Goal: Information Seeking & Learning: Learn about a topic

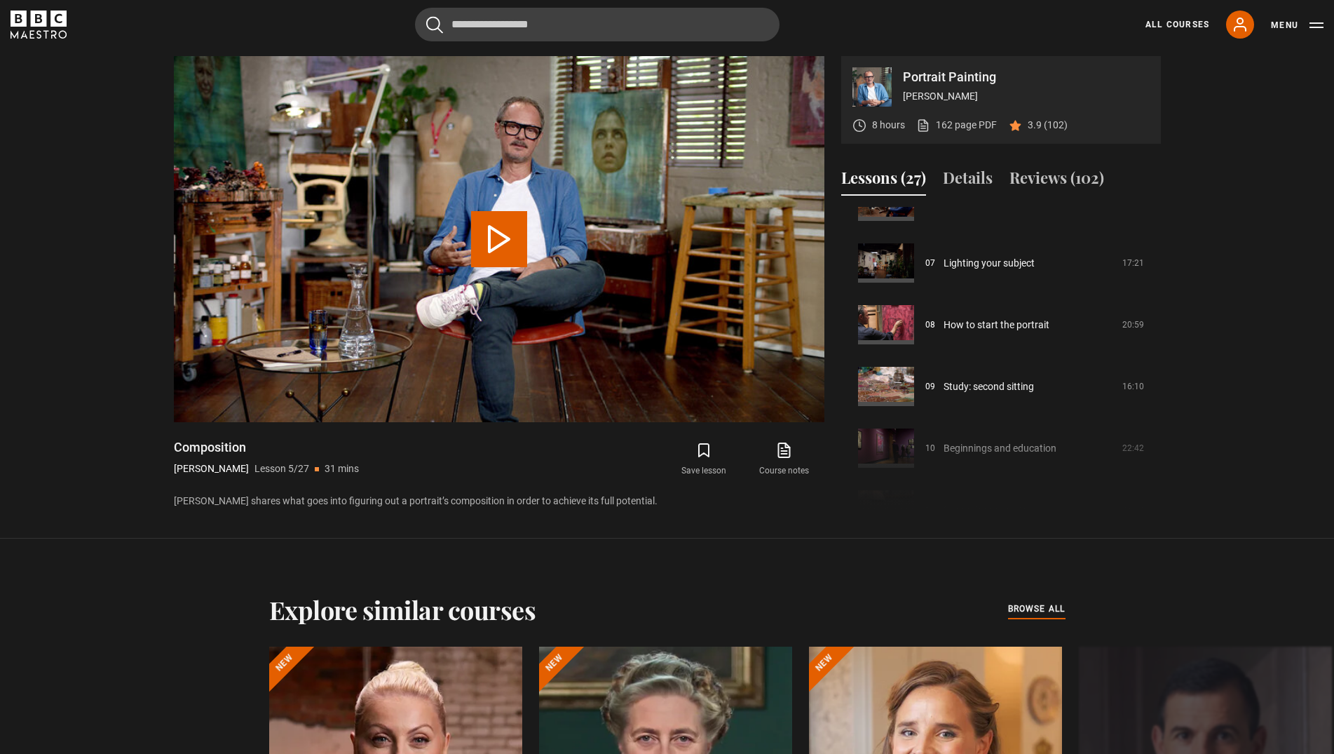
scroll to position [247, 0]
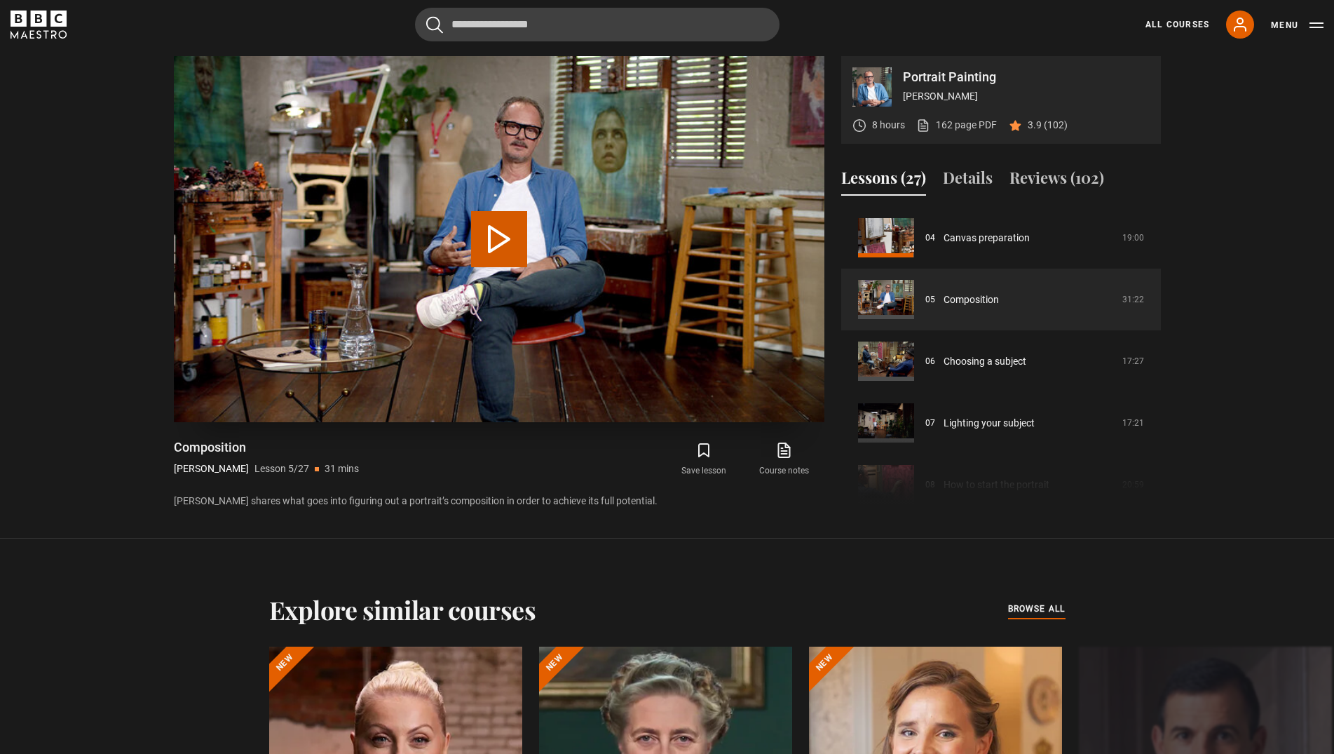
click at [473, 233] on button "Play Lesson Composition" at bounding box center [499, 239] width 56 height 56
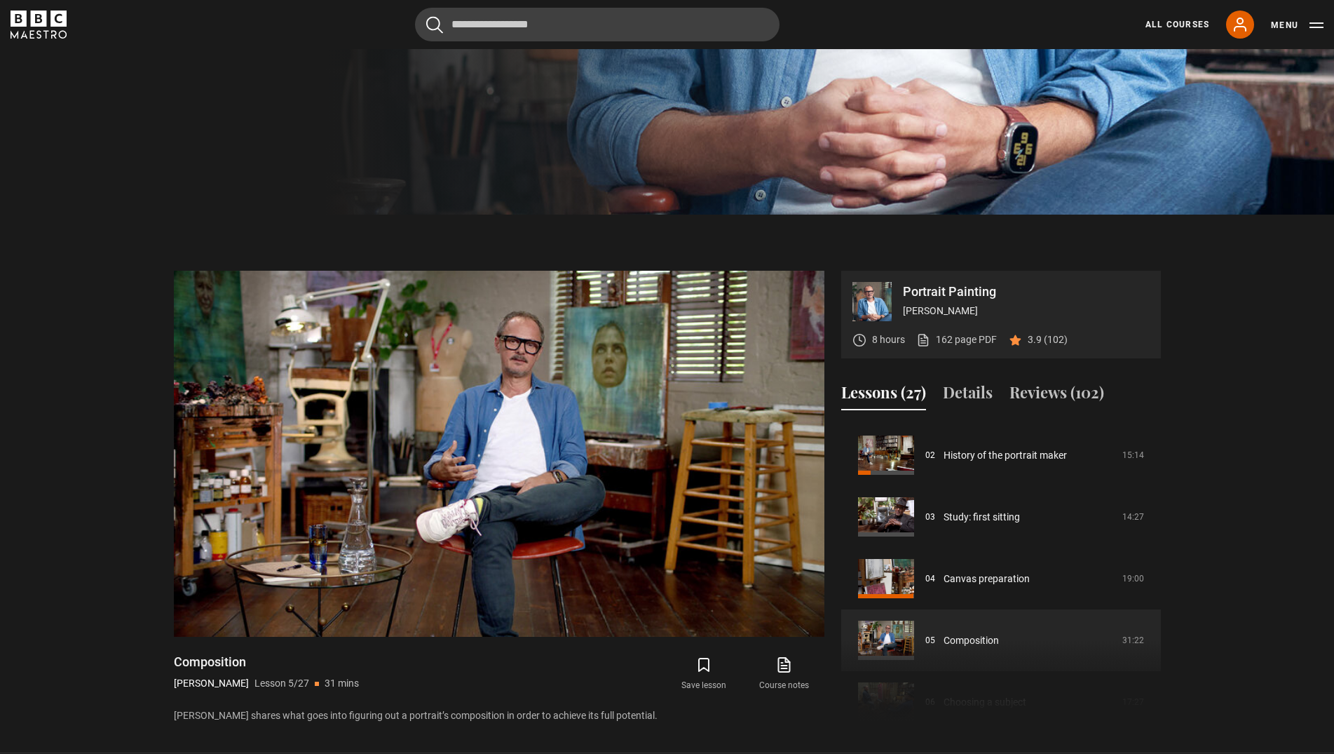
scroll to position [160, 0]
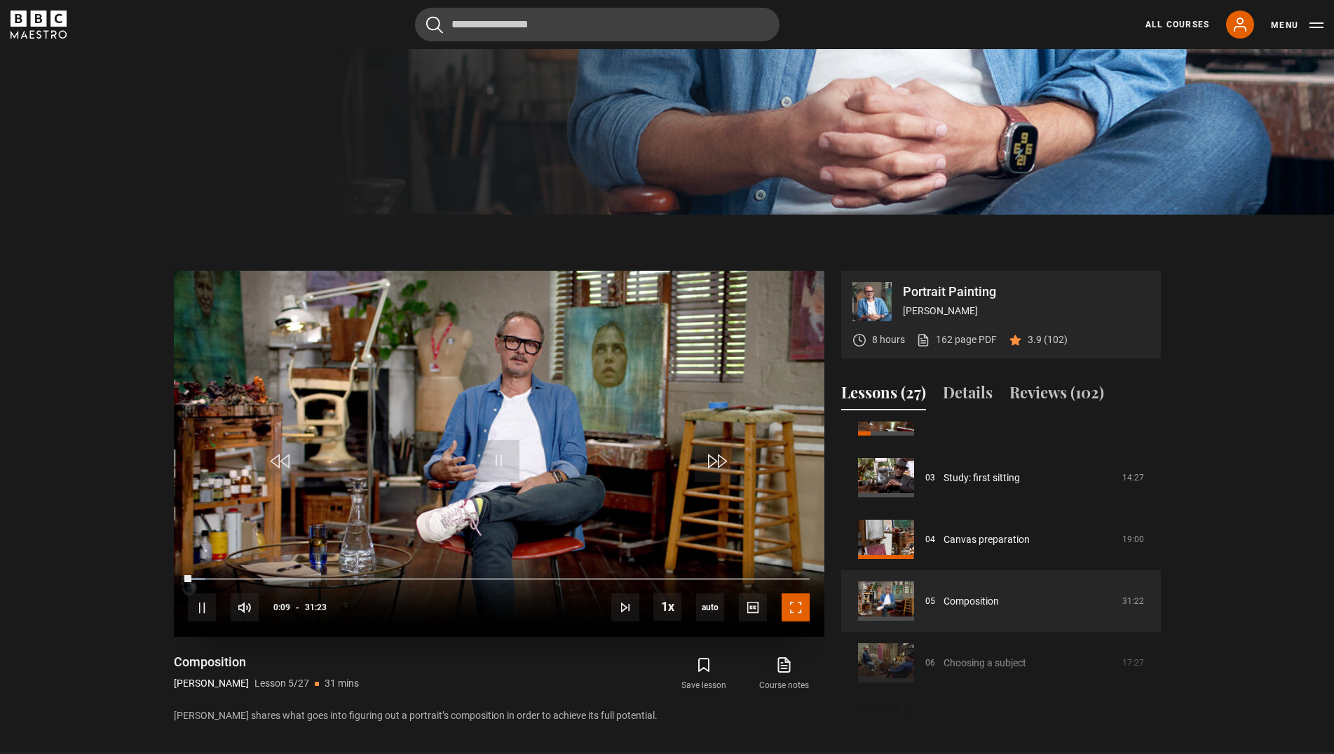
click at [793, 611] on span "Video Player" at bounding box center [796, 607] width 28 height 28
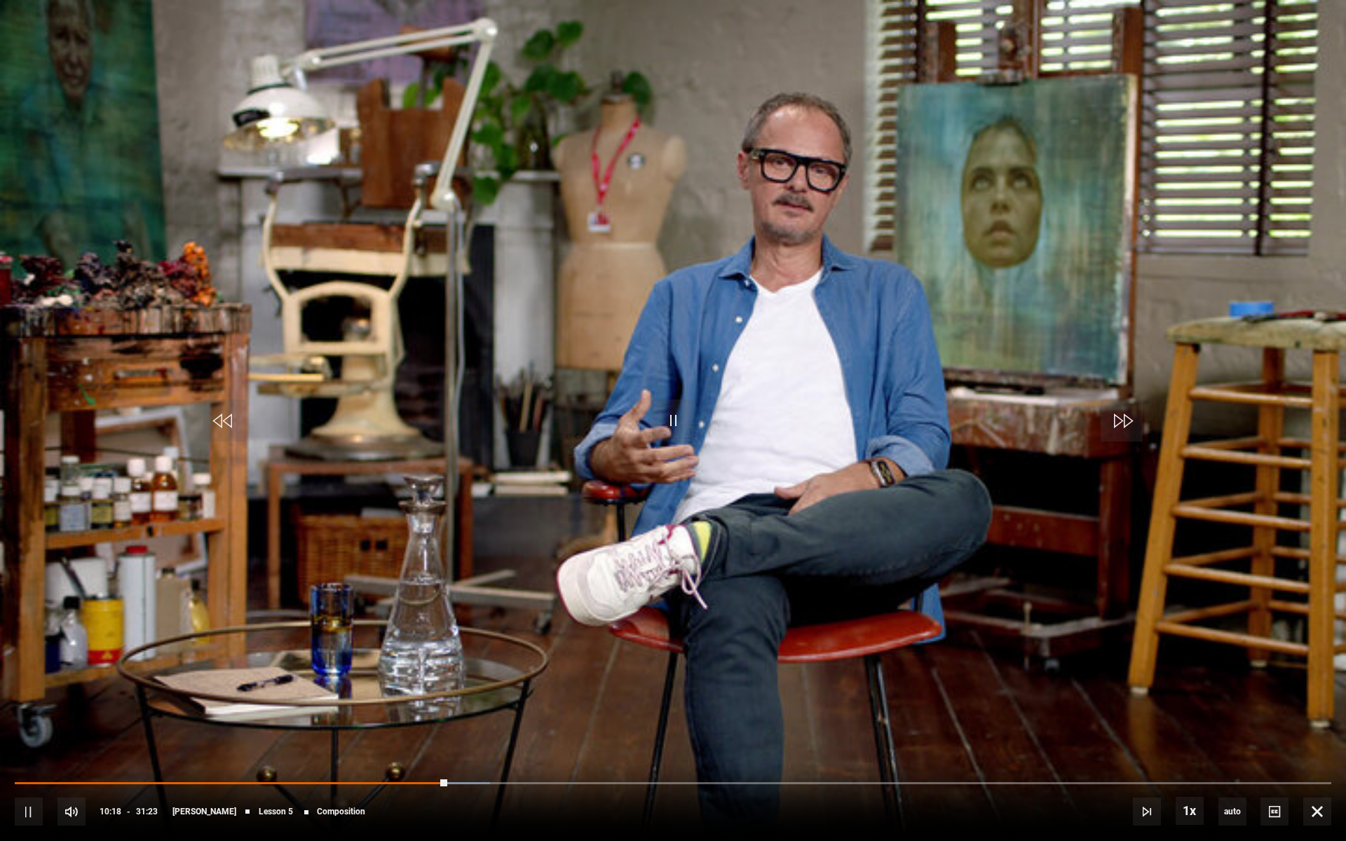
drag, startPoint x: 448, startPoint y: 782, endPoint x: 515, endPoint y: 778, distance: 66.7
click at [515, 753] on div "10s Skip Back 10 seconds Pause 10s Skip Forward 10 seconds Loaded : 36.11% 10:2…" at bounding box center [673, 802] width 1346 height 78
drag, startPoint x: 444, startPoint y: 781, endPoint x: 568, endPoint y: 782, distance: 124.8
click at [568, 753] on div "10s Skip Back 10 seconds Play 10s Skip Forward 10 seconds Loaded : 36.11% 10:20…" at bounding box center [673, 802] width 1346 height 78
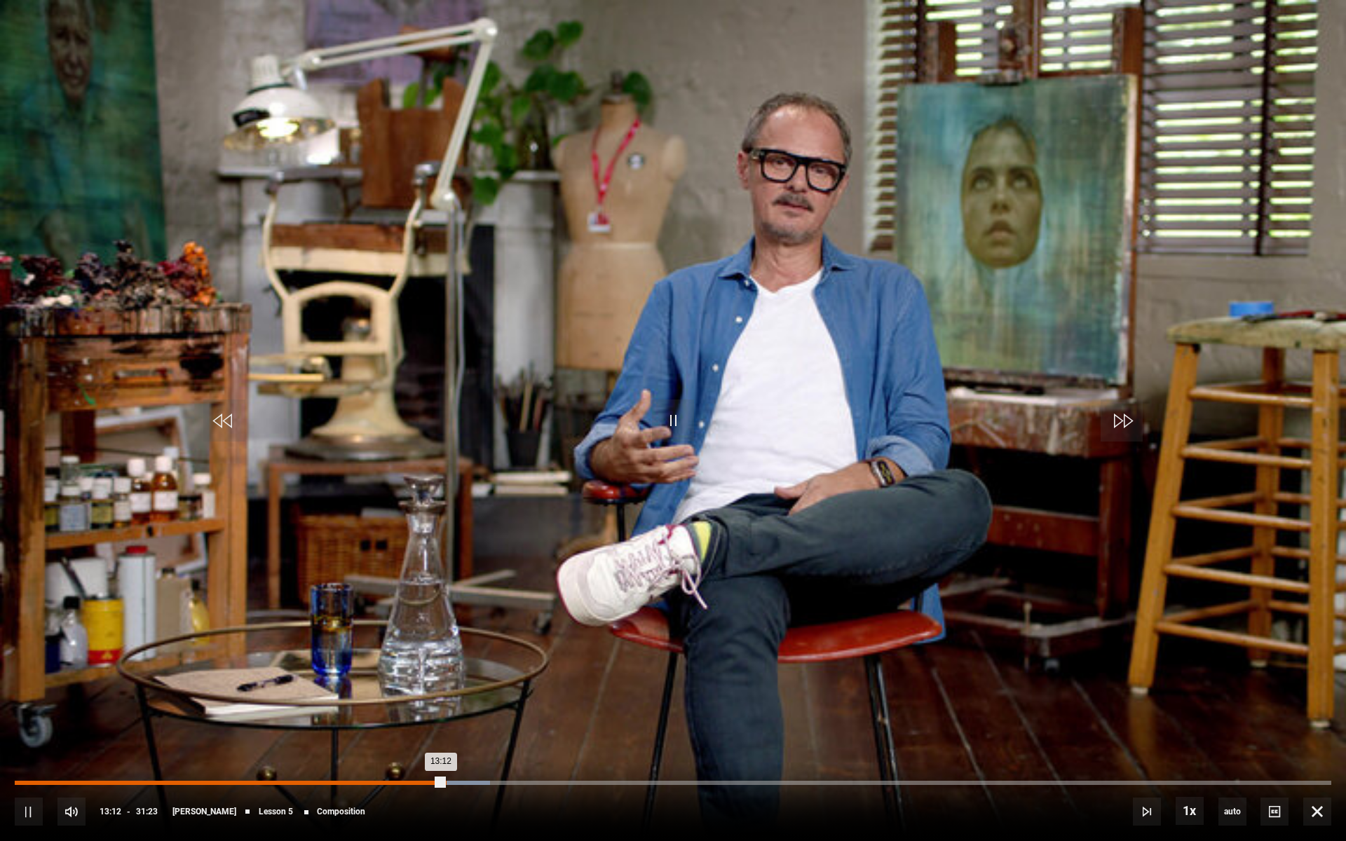
click at [444, 753] on div "13:12" at bounding box center [229, 783] width 429 height 4
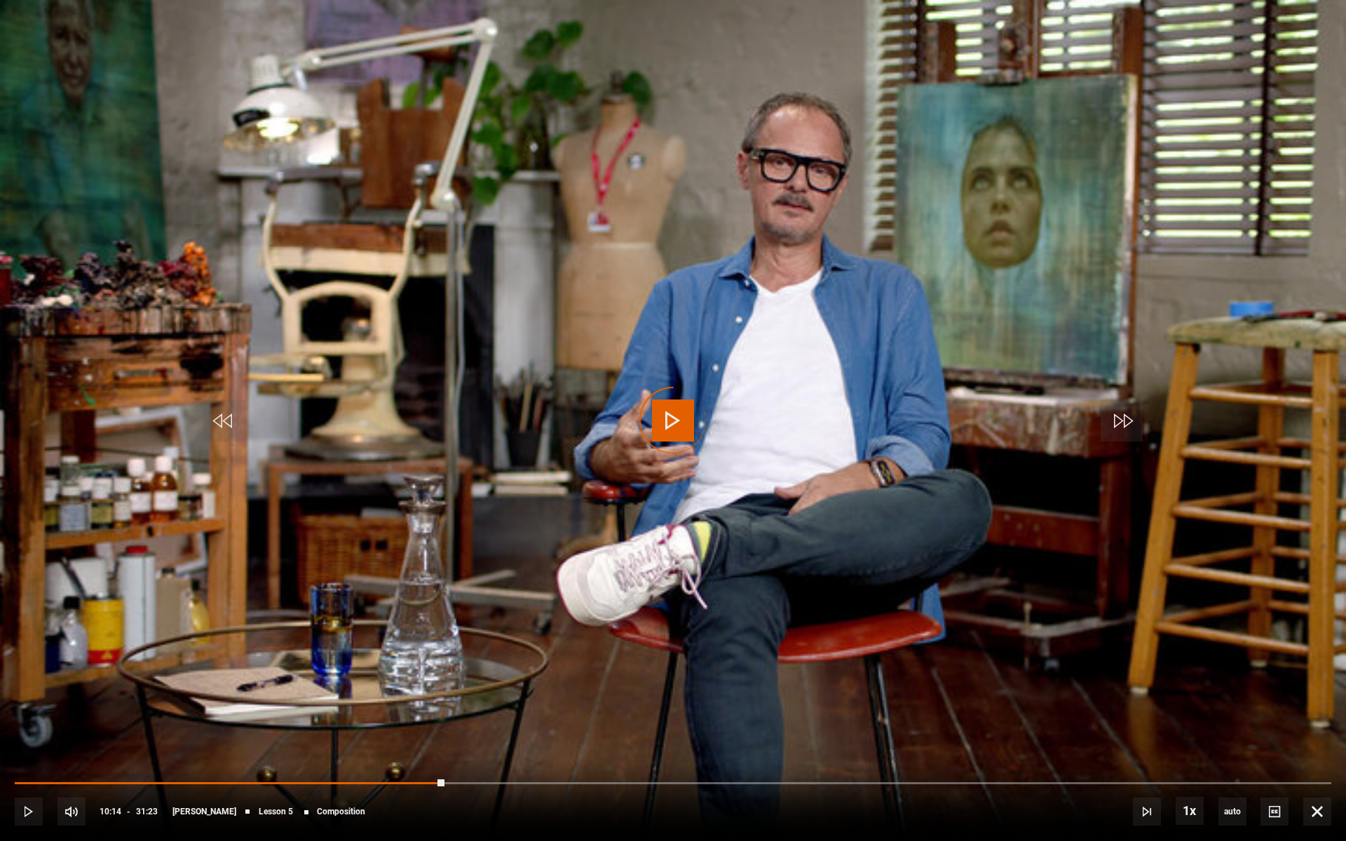
drag, startPoint x: 444, startPoint y: 782, endPoint x: 628, endPoint y: 781, distance: 183.7
click at [628, 753] on div "10s Skip Back 10 seconds Play 10s Skip Forward 10 seconds Loaded : 0.00% 14:02 …" at bounding box center [673, 802] width 1346 height 78
click at [637, 753] on div "10s Skip Back 10 seconds Pause 10s Skip Forward 10 seconds Loaded : 0.00% 14:18…" at bounding box center [673, 802] width 1346 height 78
click at [751, 753] on div "10s Skip Back 10 seconds Pause 10s Skip Forward 10 seconds Loaded : 47.00% 17:1…" at bounding box center [673, 802] width 1346 height 78
click at [749, 753] on div "10s Skip Back 10 seconds Pause 10s Skip Forward 10 seconds Loaded : 47.00% 17:1…" at bounding box center [673, 802] width 1346 height 78
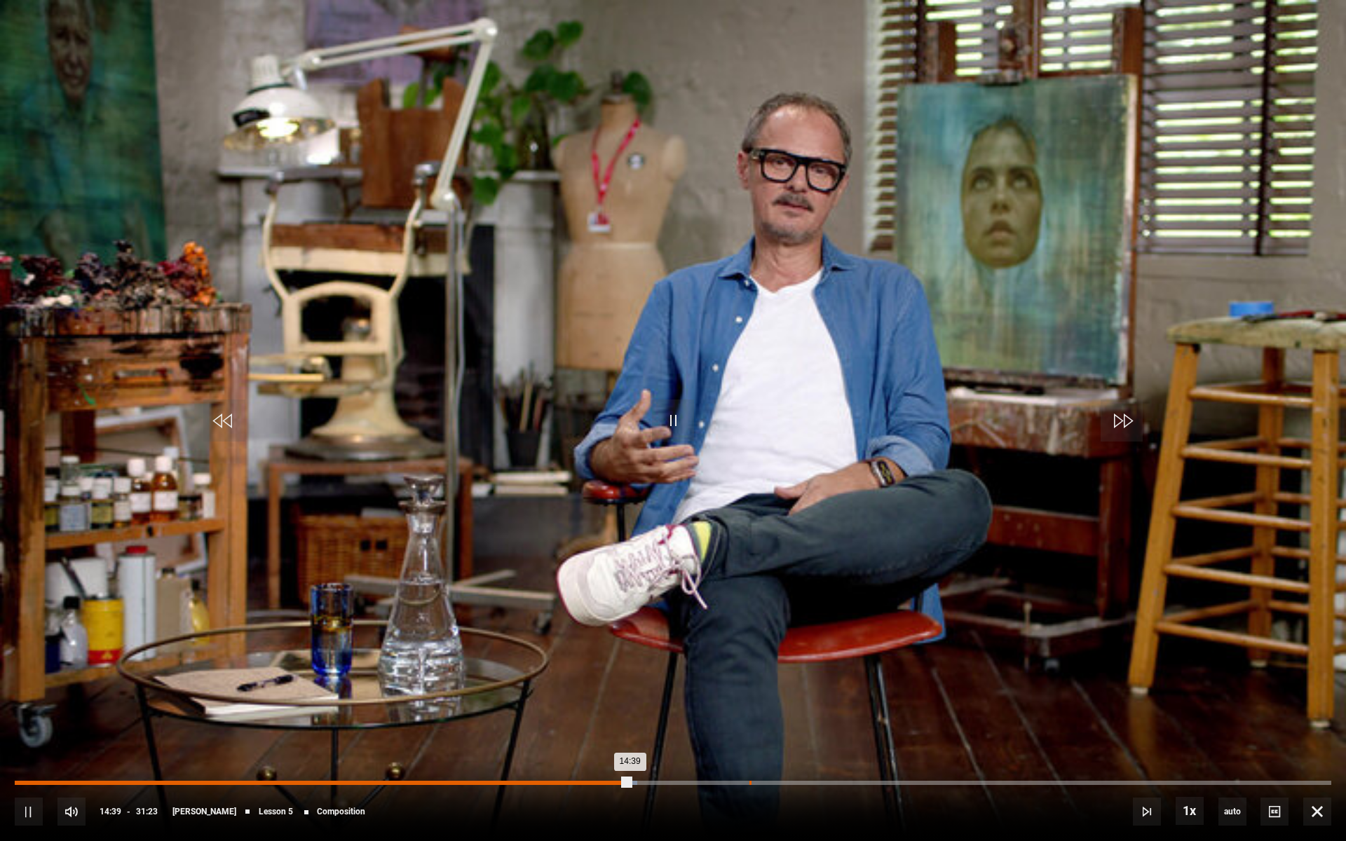
click at [749, 753] on div "Loaded : 47.27% 17:30 14:39" at bounding box center [673, 783] width 1316 height 4
click at [843, 753] on div "19:43" at bounding box center [843, 783] width 2 height 4
click at [1002, 753] on div "23:32" at bounding box center [1003, 783] width 2 height 4
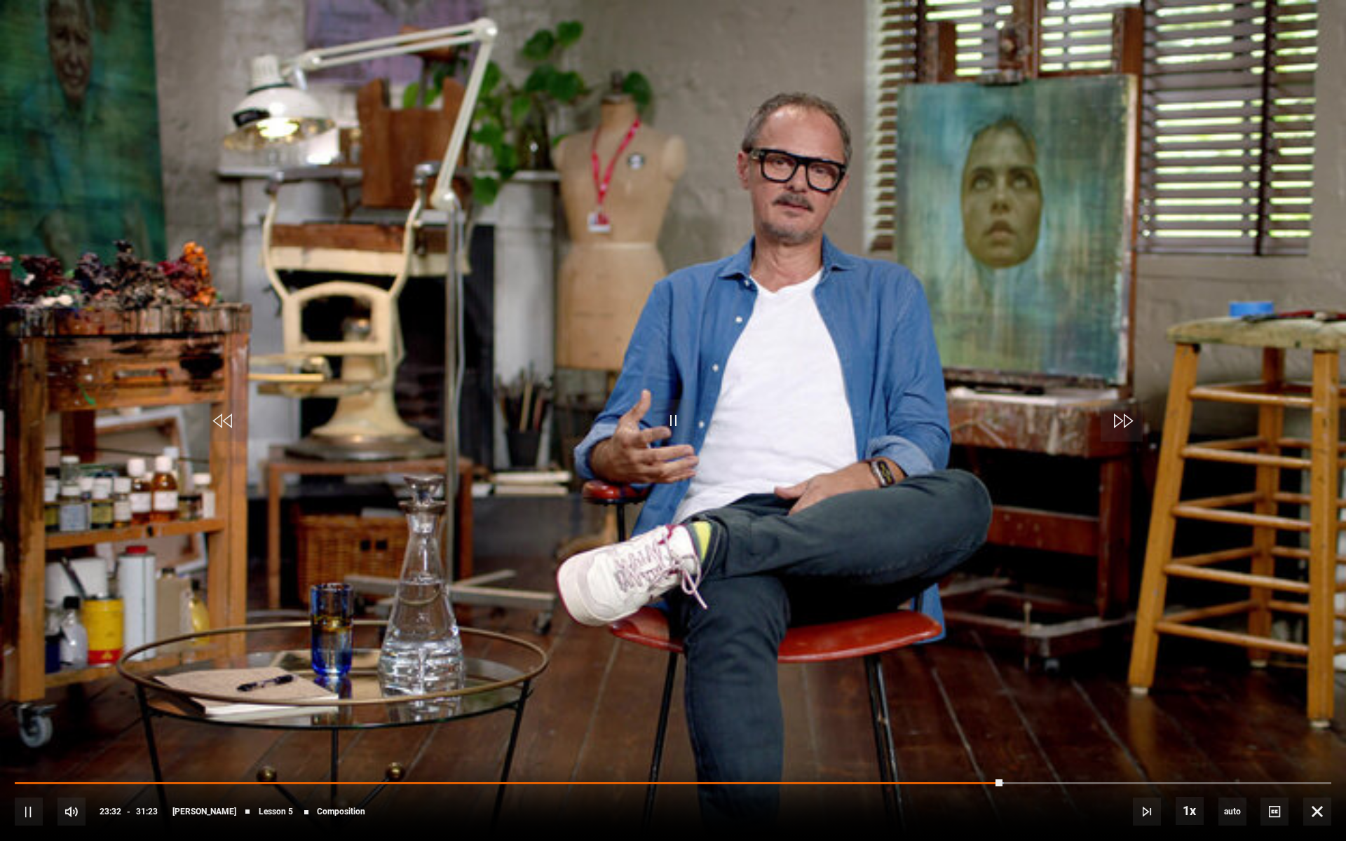
click at [1239, 753] on div "10s Skip Back 10 seconds Pause 10s Skip Forward 10 seconds Loaded : 75.15% 29:0…" at bounding box center [673, 802] width 1346 height 78
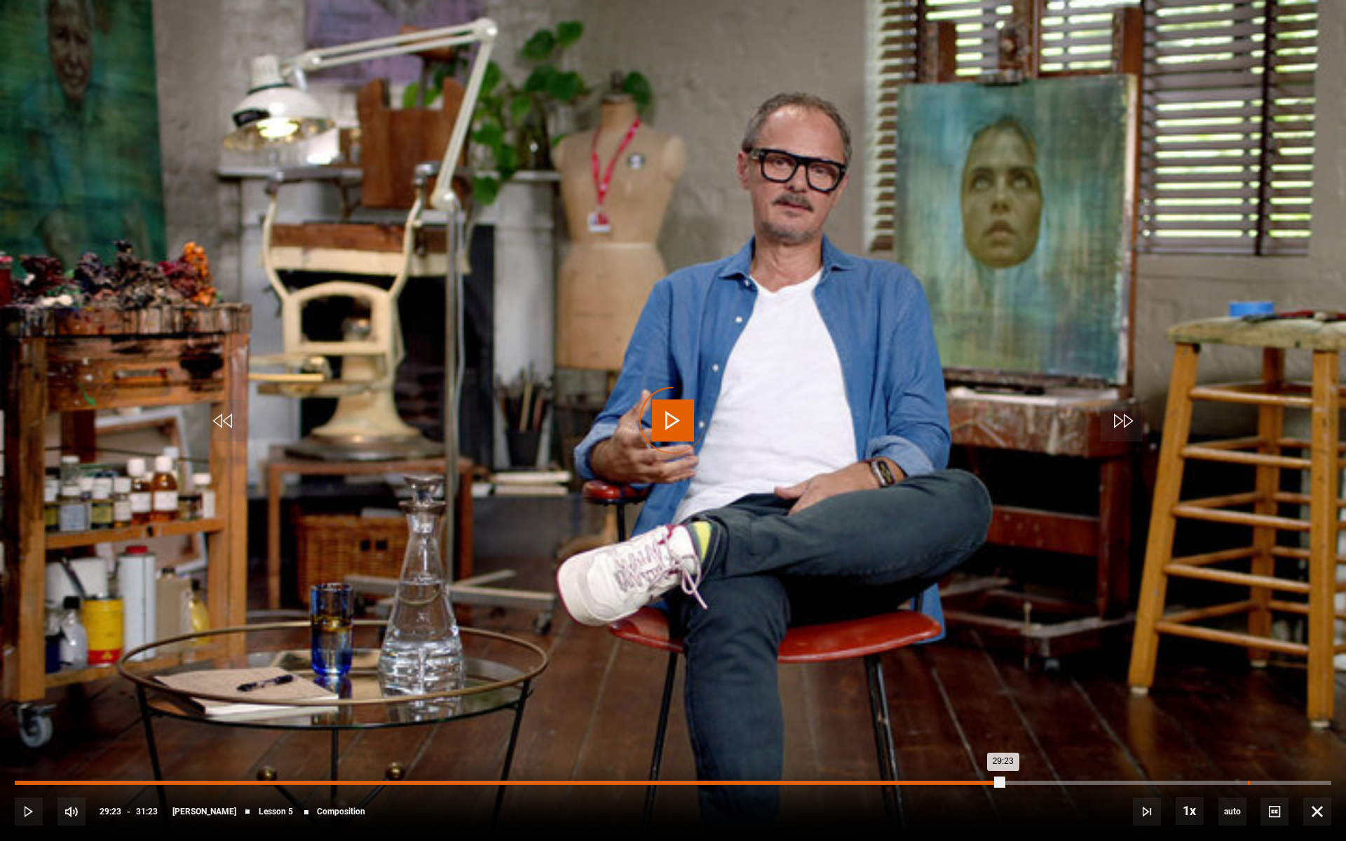
click at [1248, 753] on div "29:23" at bounding box center [1249, 783] width 2 height 4
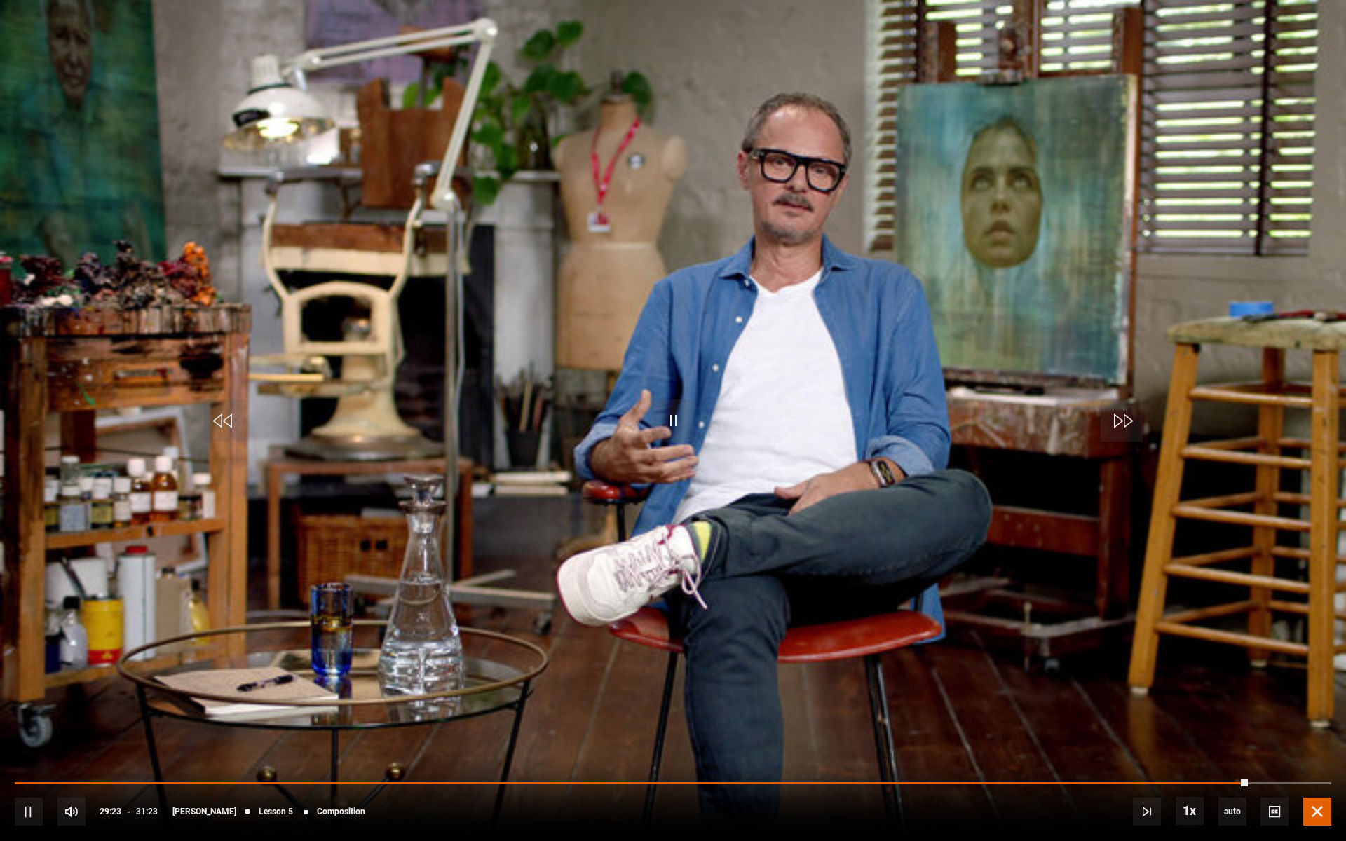
click at [1322, 753] on span "Video Player" at bounding box center [1317, 812] width 28 height 28
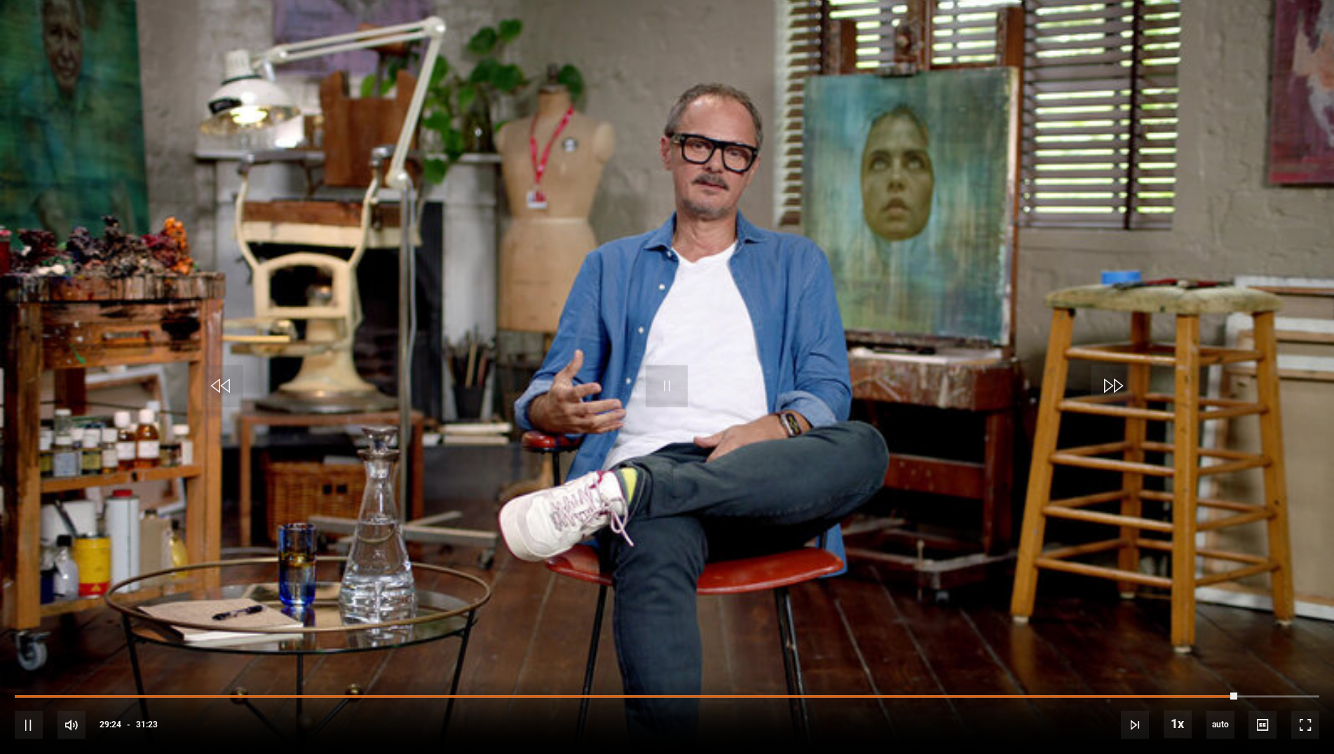
scroll to position [689, 0]
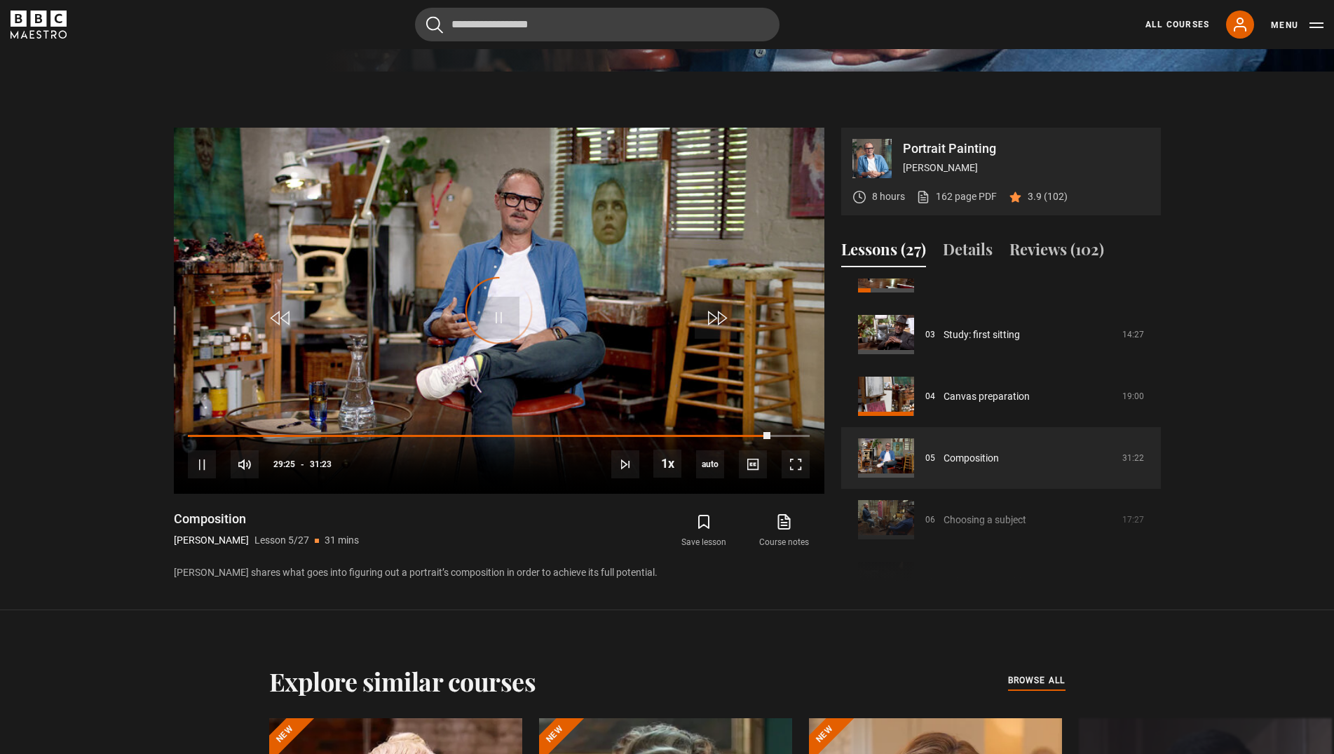
click at [997, 522] on div "Course trailer 01 Portrait Painting Introduction 08:37 02 History of the portra…" at bounding box center [1001, 429] width 320 height 303
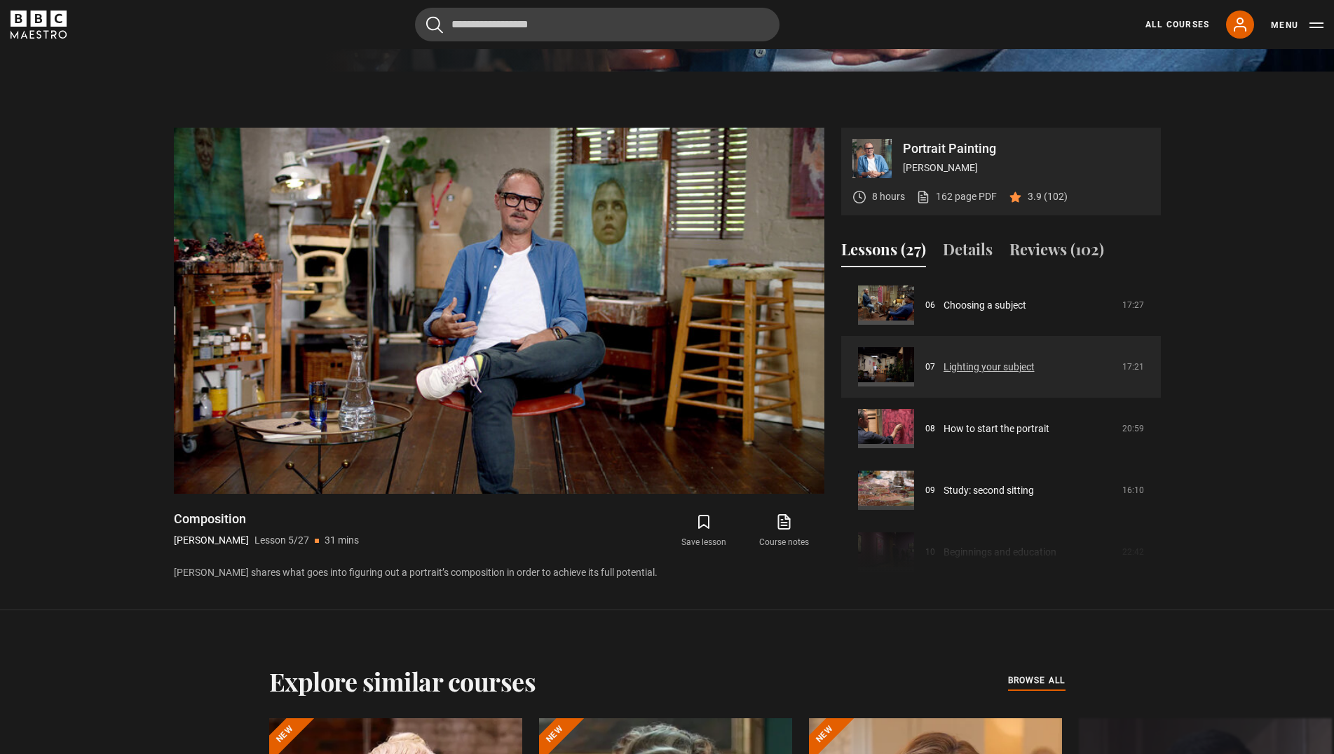
scroll to position [400, 0]
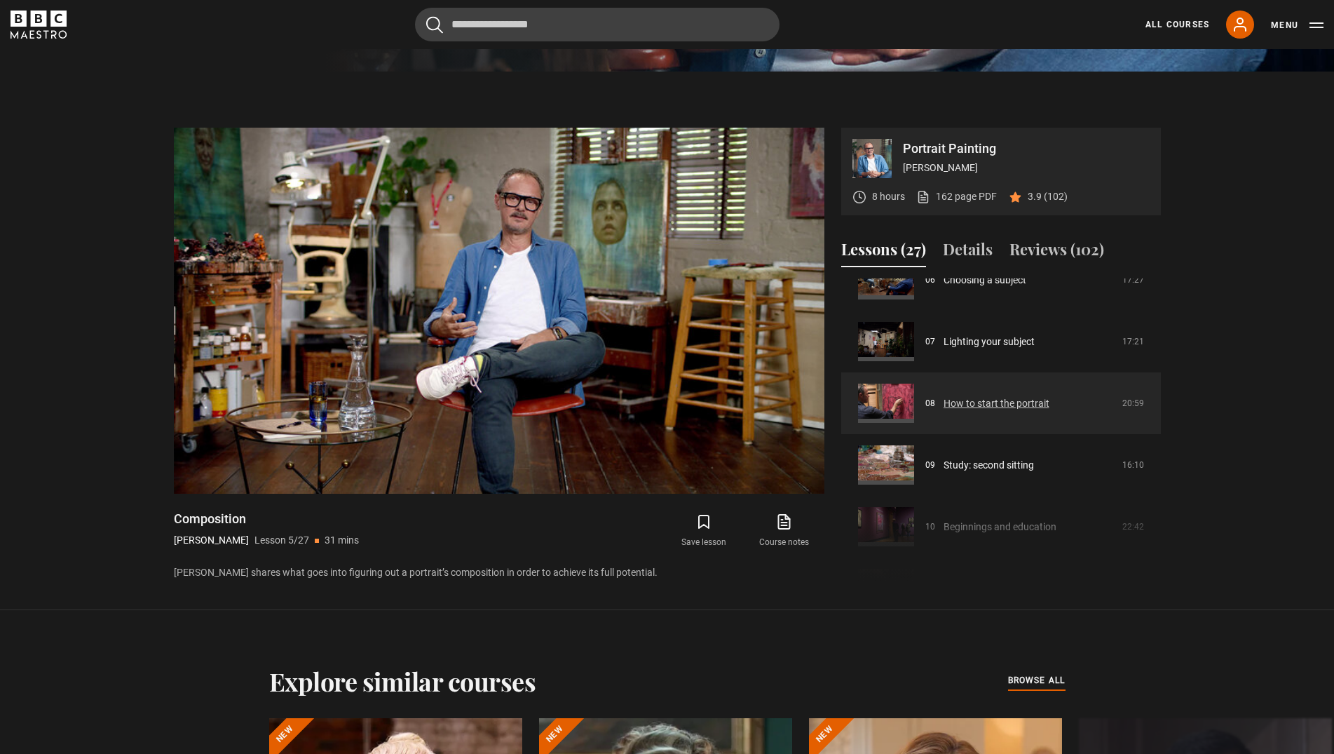
click at [1007, 399] on link "How to start the portrait" at bounding box center [997, 403] width 106 height 15
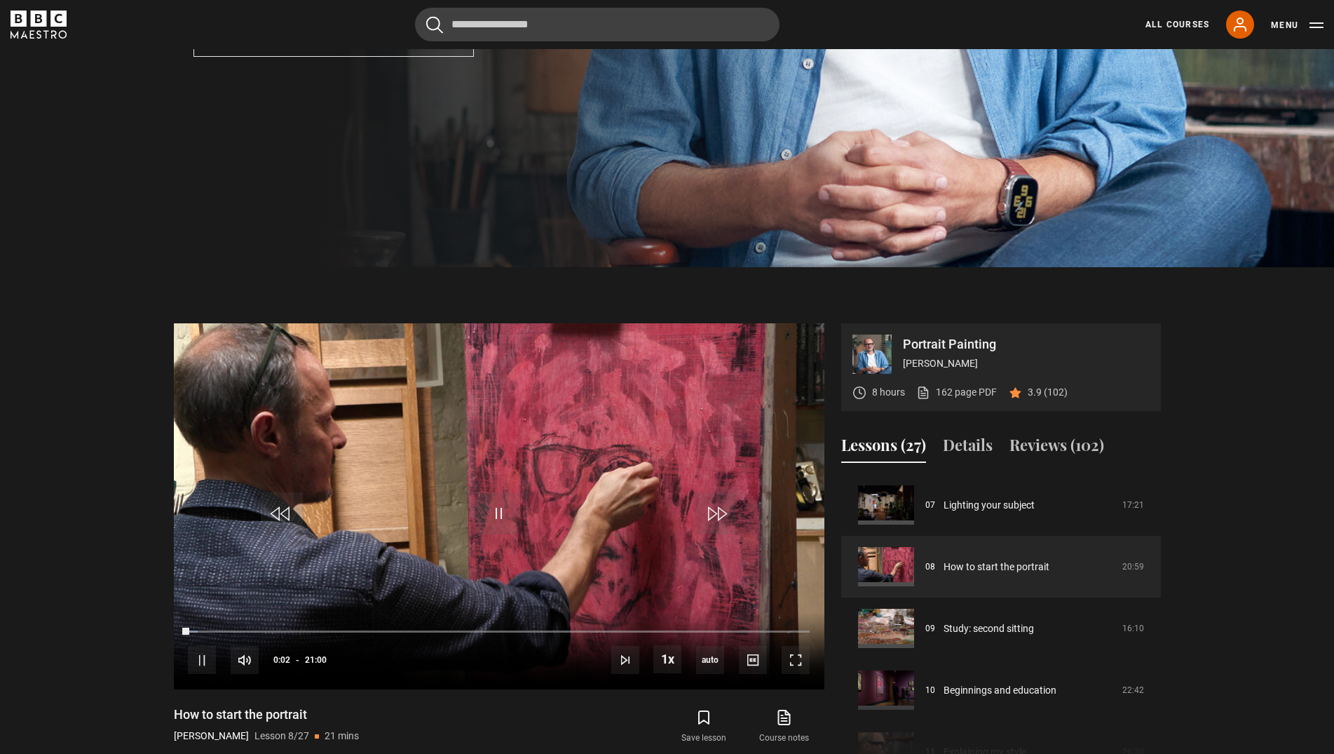
scroll to position [475, 0]
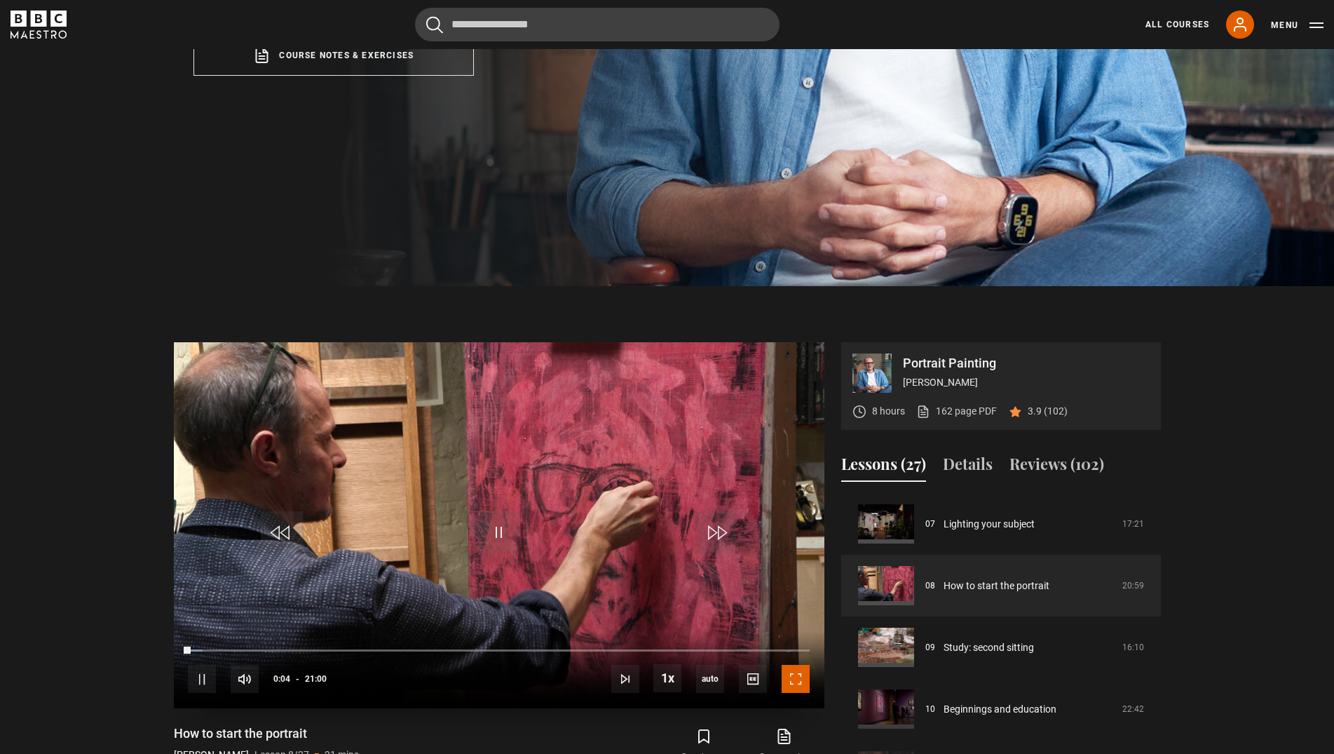
click at [793, 683] on span "Video Player" at bounding box center [796, 679] width 28 height 28
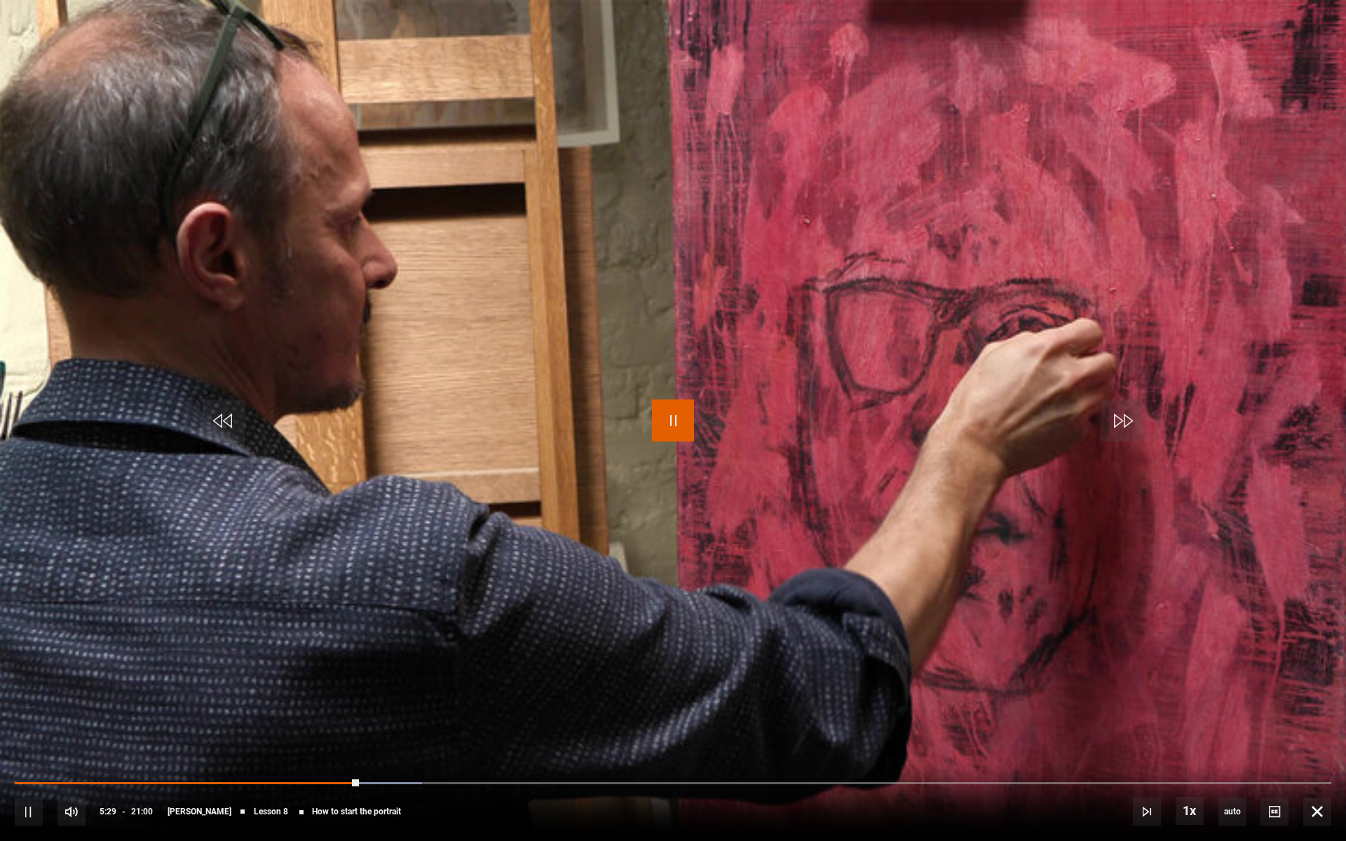
click at [680, 418] on span "Video Player" at bounding box center [673, 421] width 42 height 42
click at [1317, 753] on span "Video Player" at bounding box center [1317, 812] width 28 height 28
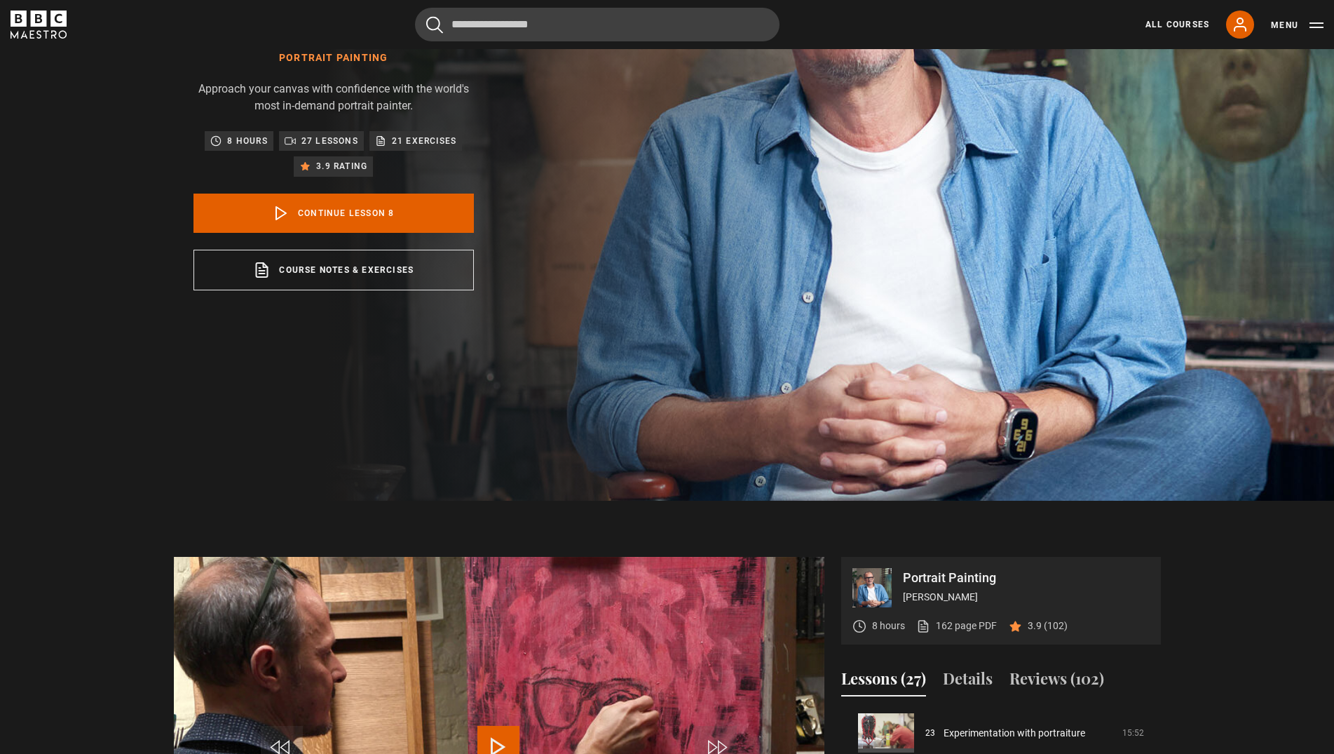
scroll to position [0, 0]
